Goal: Information Seeking & Learning: Understand process/instructions

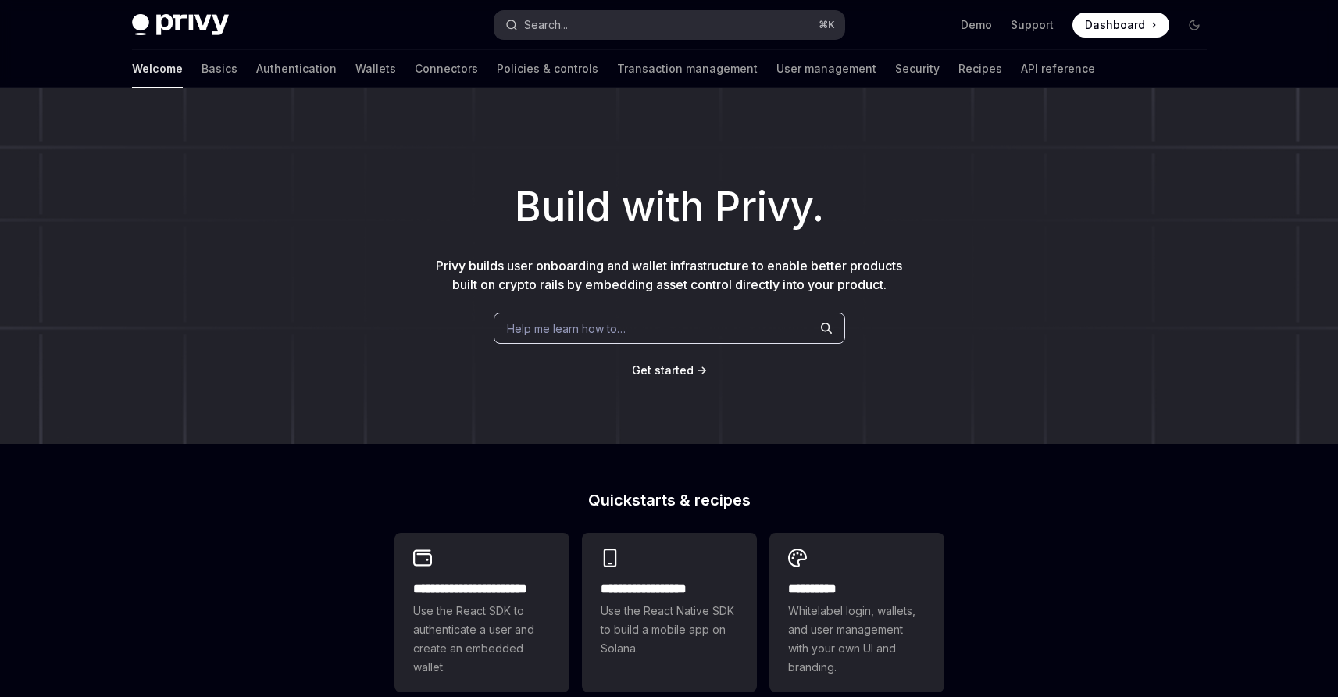
click at [663, 29] on button "Search... ⌘ K" at bounding box center [670, 25] width 350 height 28
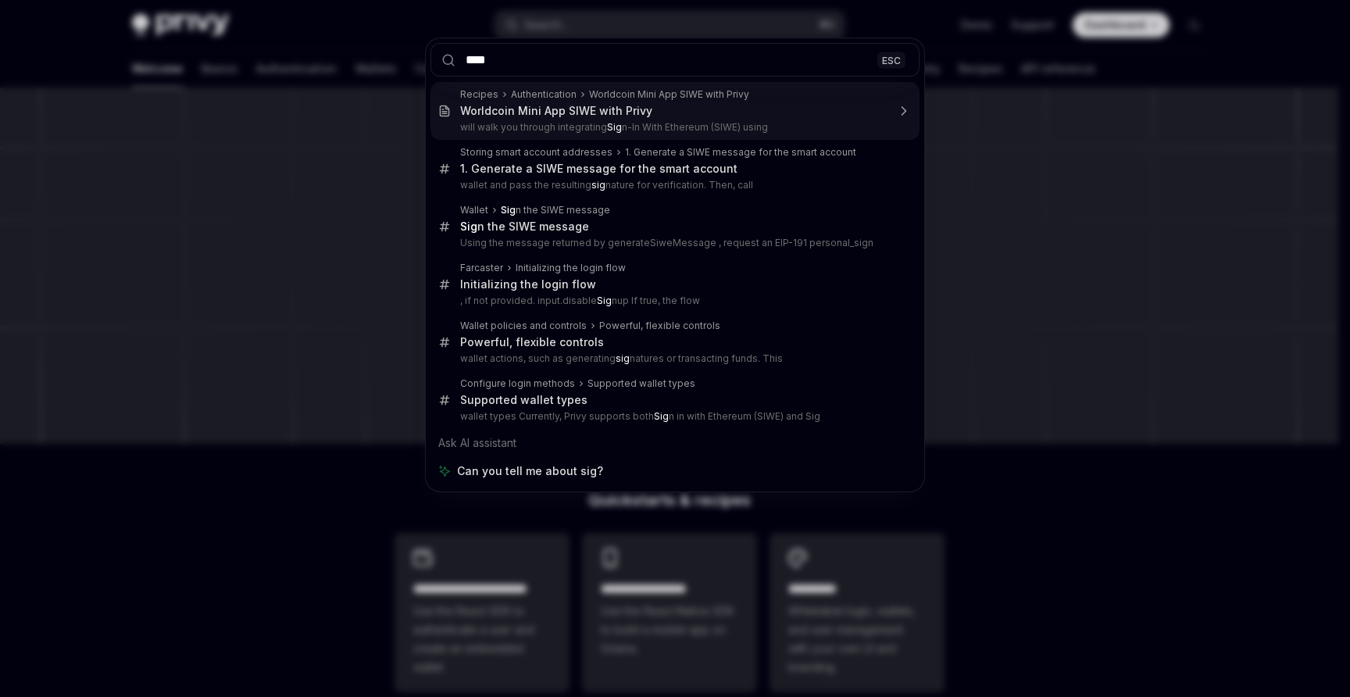
type input "****"
type textarea "*"
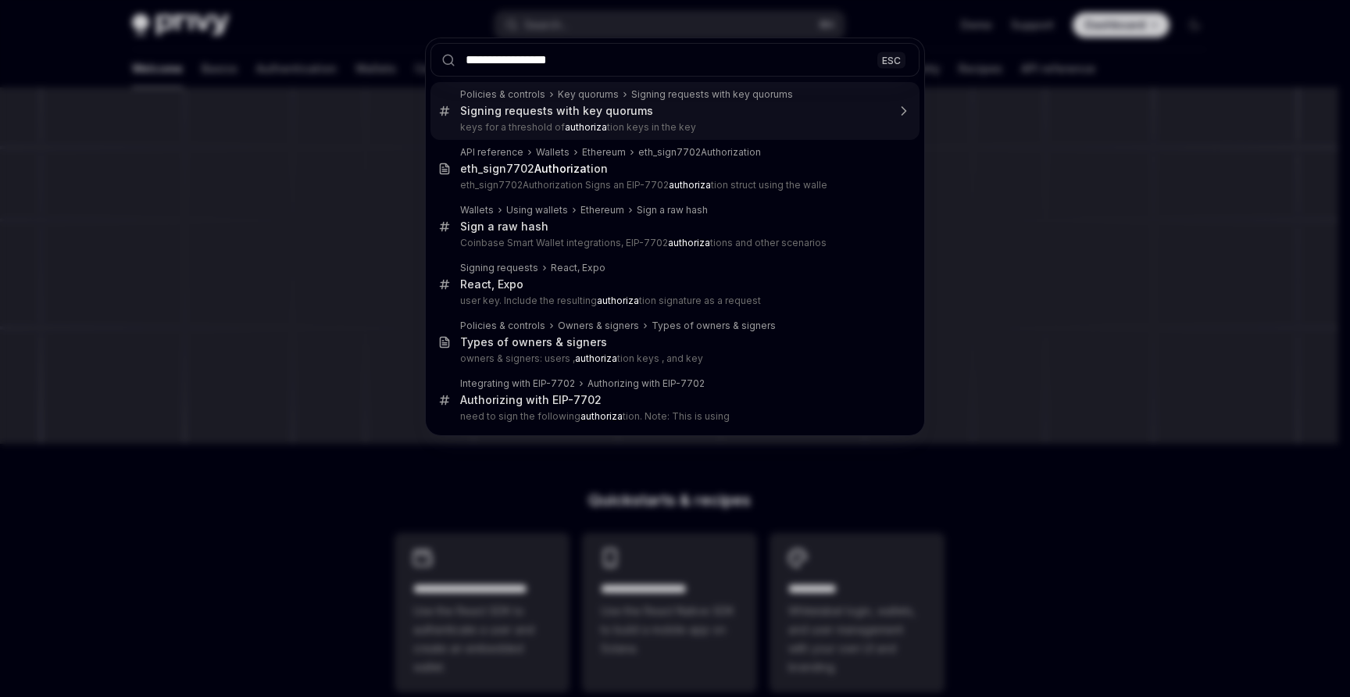
type input "**********"
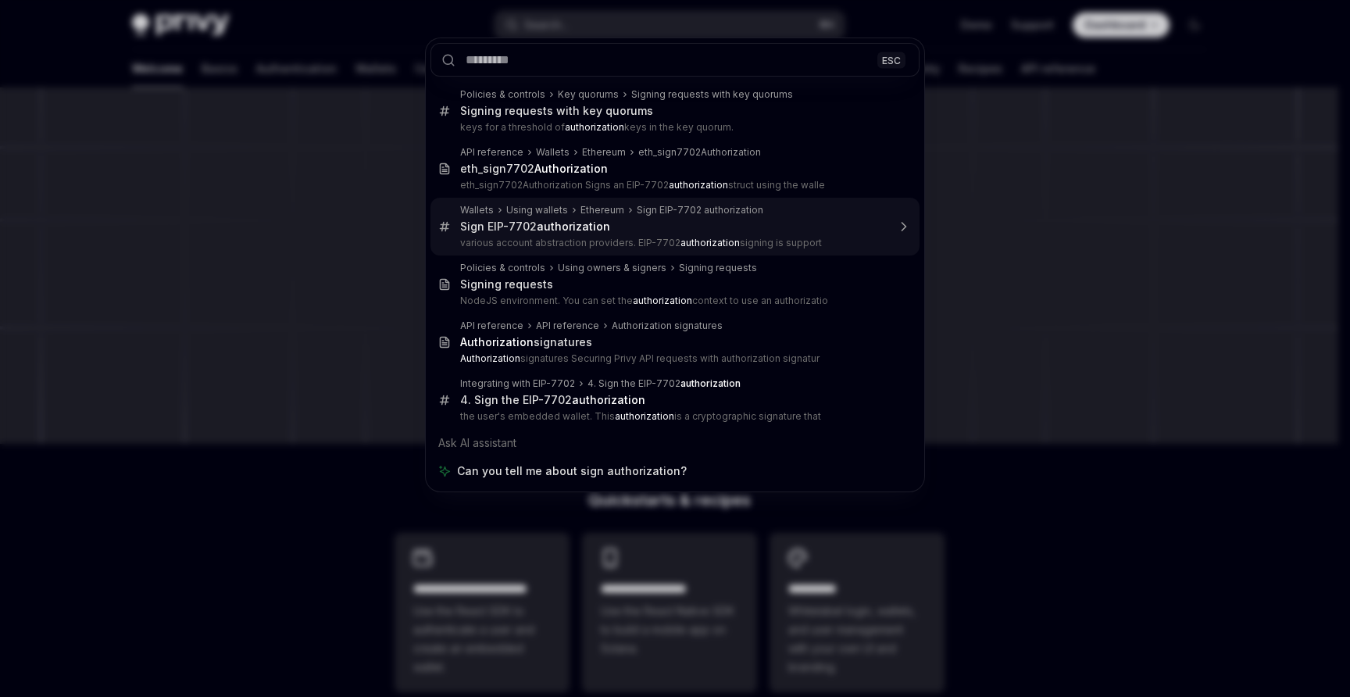
type textarea "*"
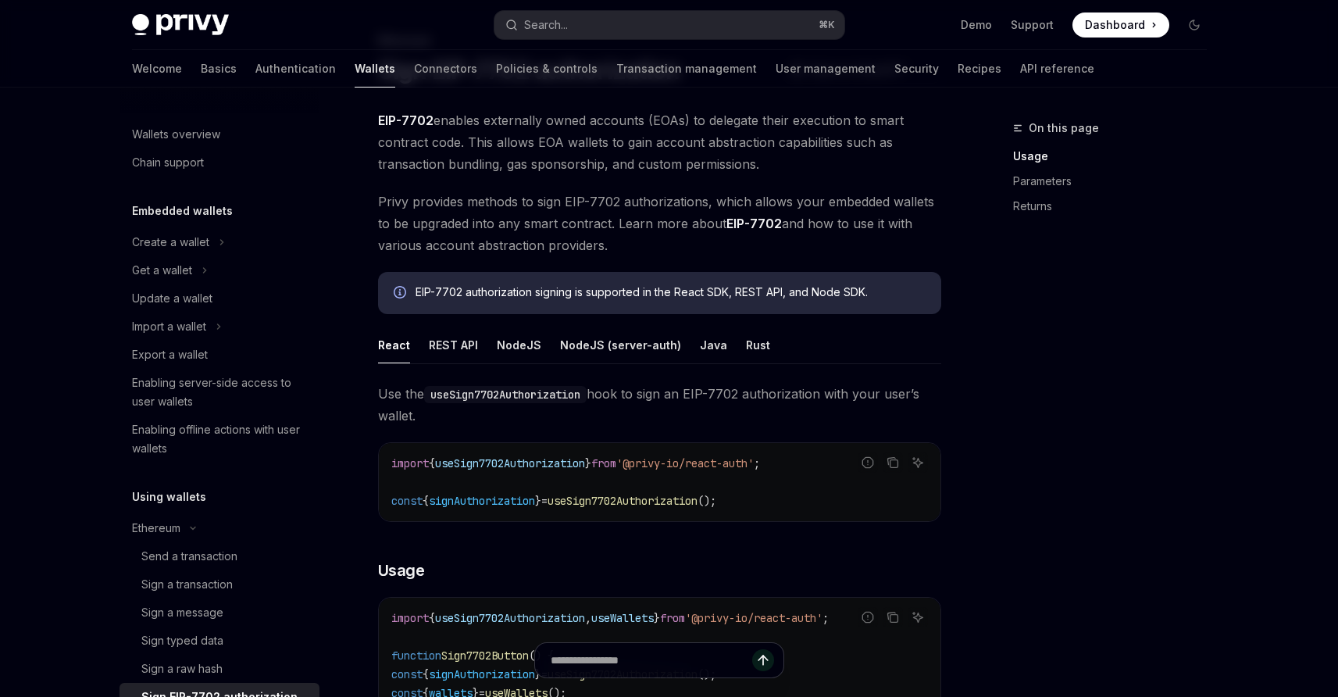
scroll to position [305, 0]
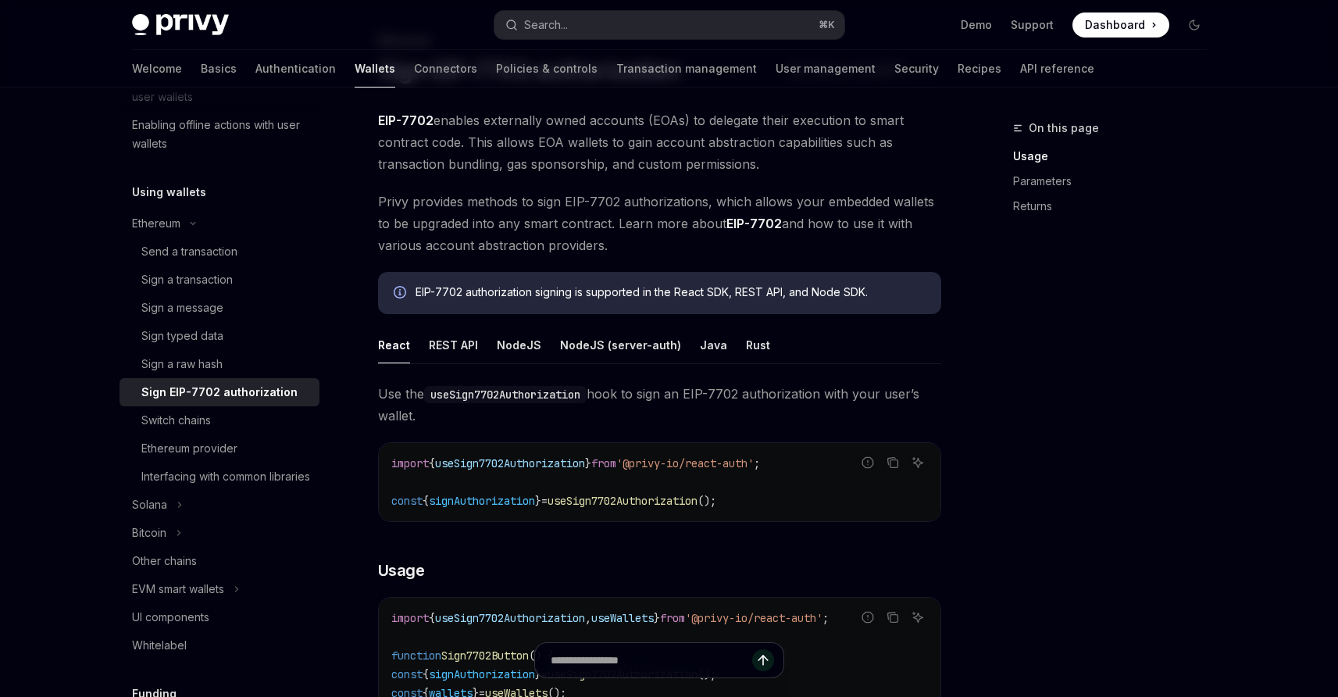
drag, startPoint x: 951, startPoint y: 502, endPoint x: 625, endPoint y: 497, distance: 325.8
click at [532, 465] on span "useSign7702Authorization" at bounding box center [510, 463] width 150 height 14
copy span "useSign7702Authorization"
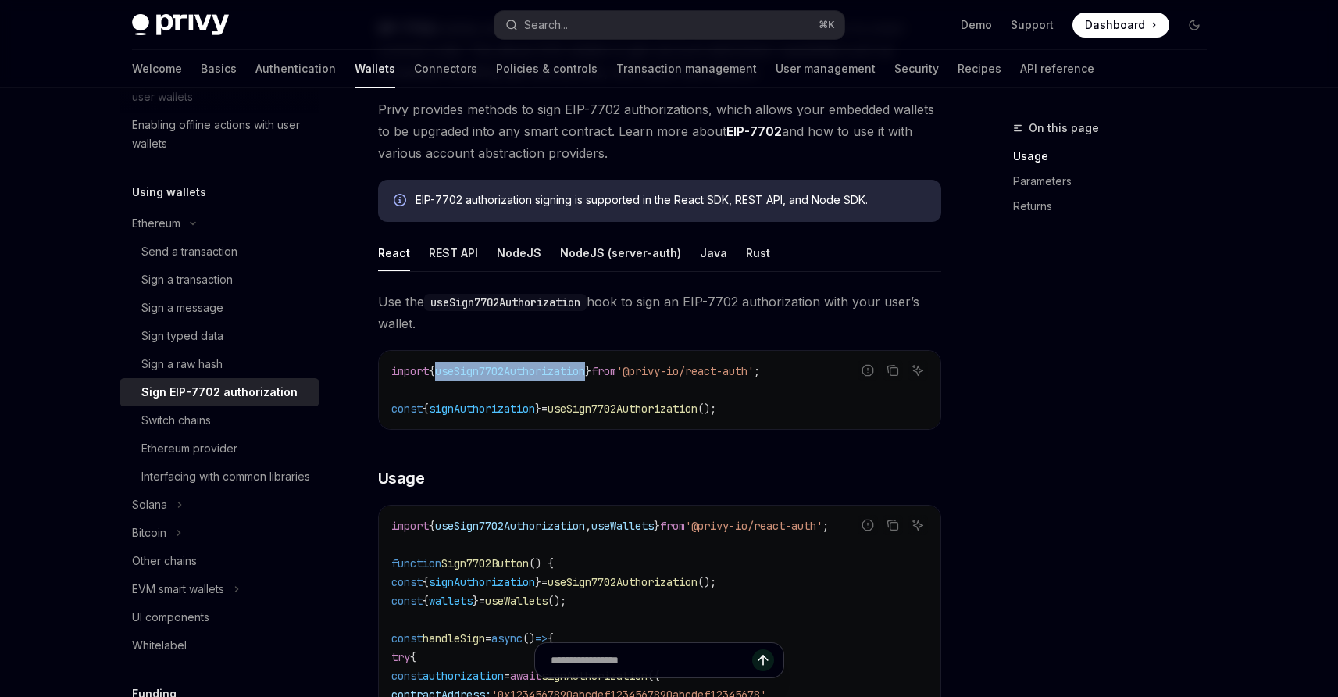
scroll to position [407, 0]
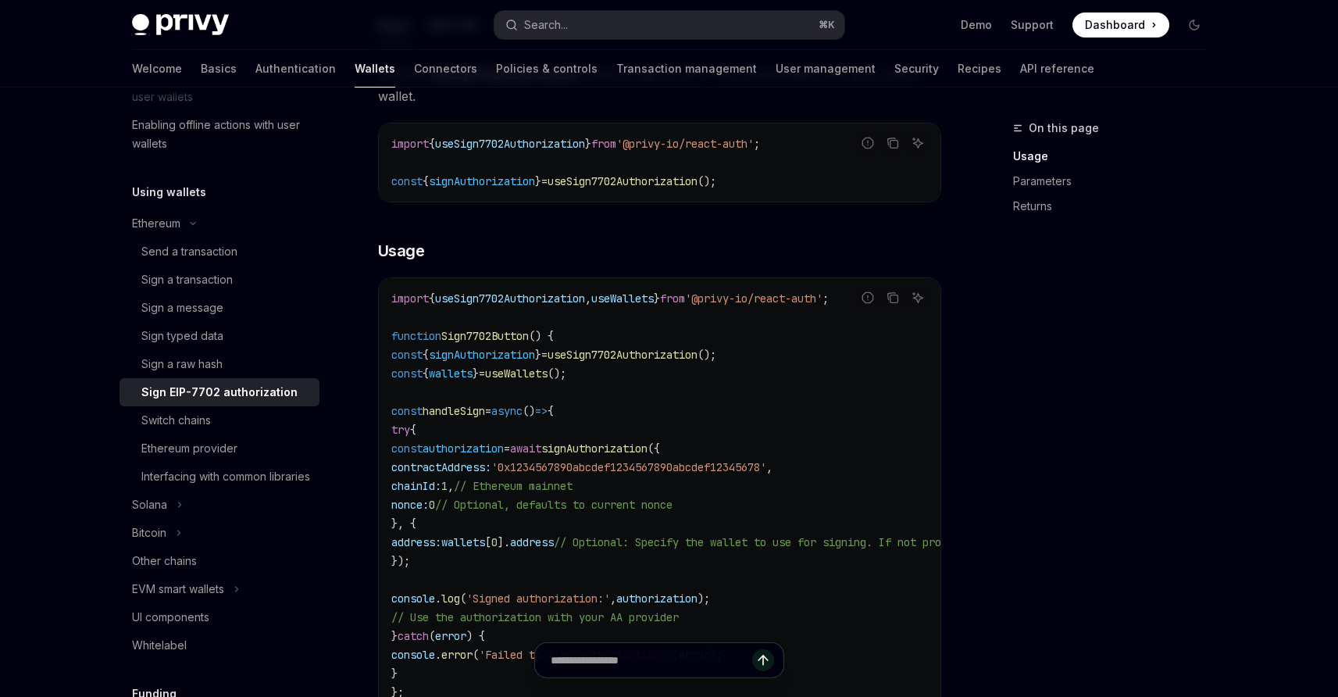
click at [448, 489] on span "1" at bounding box center [444, 486] width 6 height 14
click at [648, 445] on span "signAuthorization" at bounding box center [594, 448] width 106 height 14
copy span "signAuthorization"
